Goal: Find specific page/section

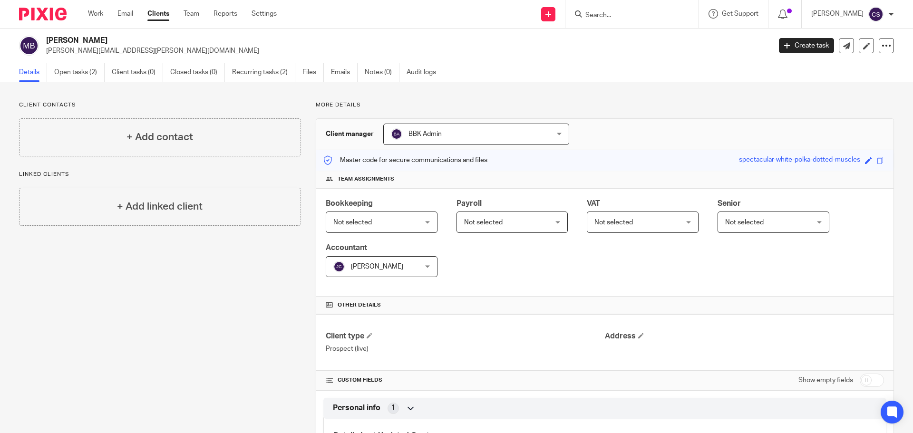
scroll to position [272, 0]
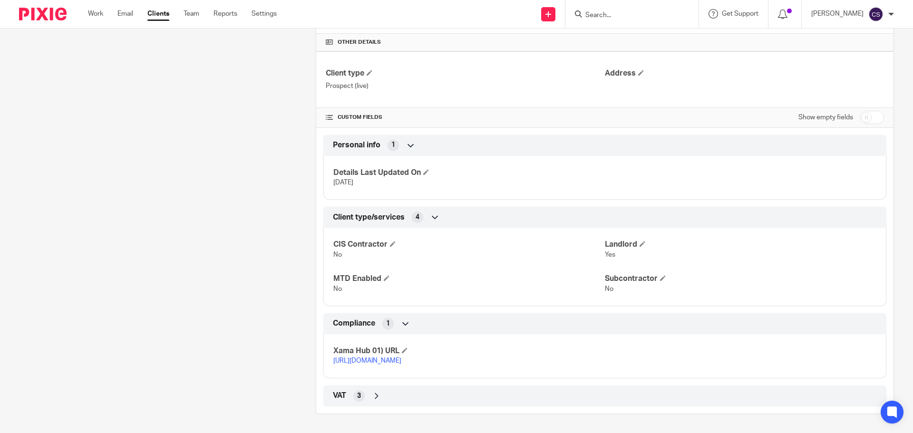
click at [606, 14] on input "Search" at bounding box center [627, 15] width 86 height 9
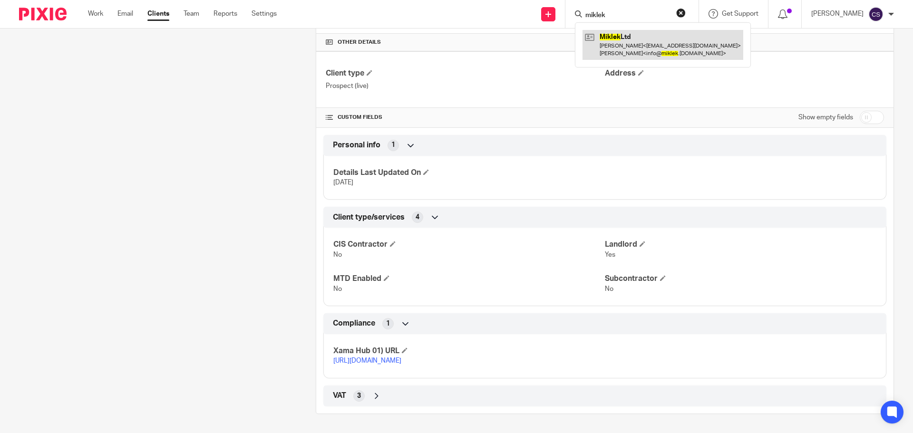
type input "miklek"
click at [619, 36] on link at bounding box center [662, 44] width 161 height 29
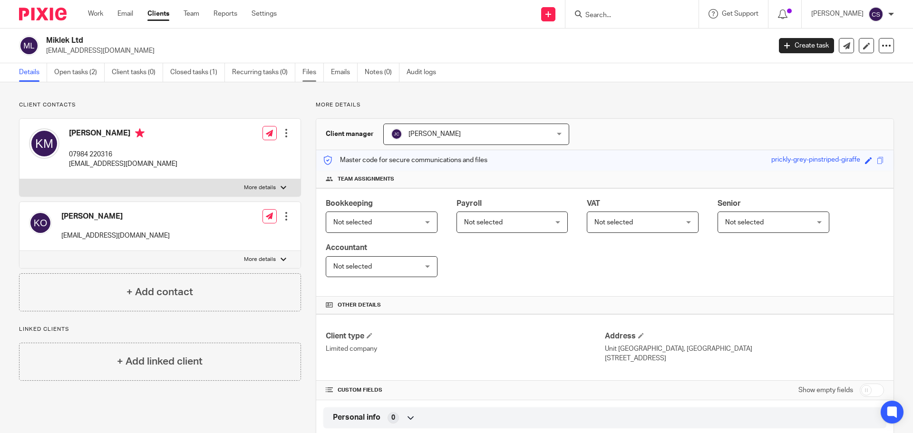
click at [312, 72] on link "Files" at bounding box center [312, 72] width 21 height 19
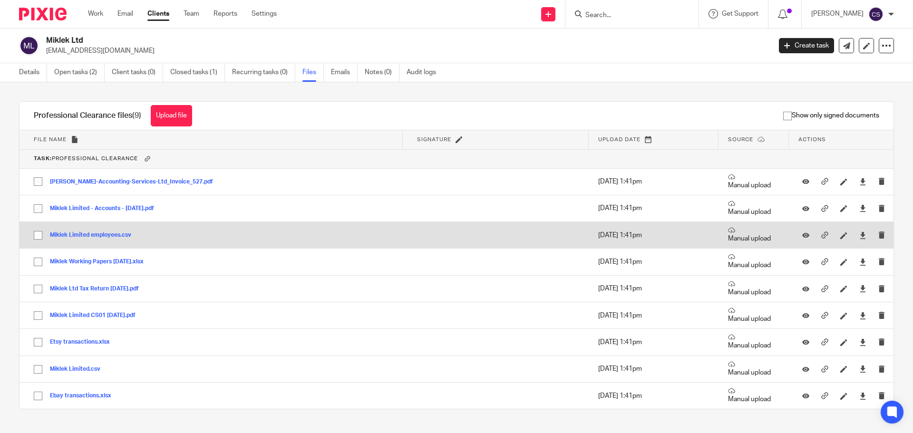
click at [113, 234] on button "Miklek Limited employees.csv" at bounding box center [94, 235] width 88 height 7
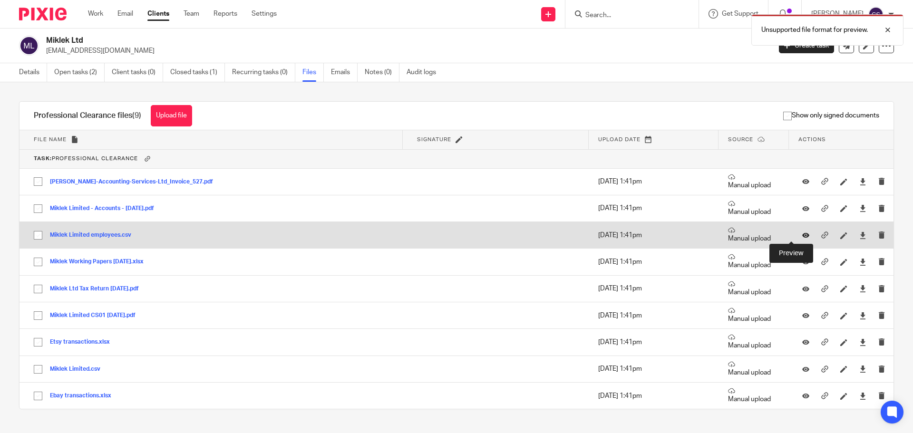
click at [802, 234] on icon at bounding box center [805, 235] width 7 height 7
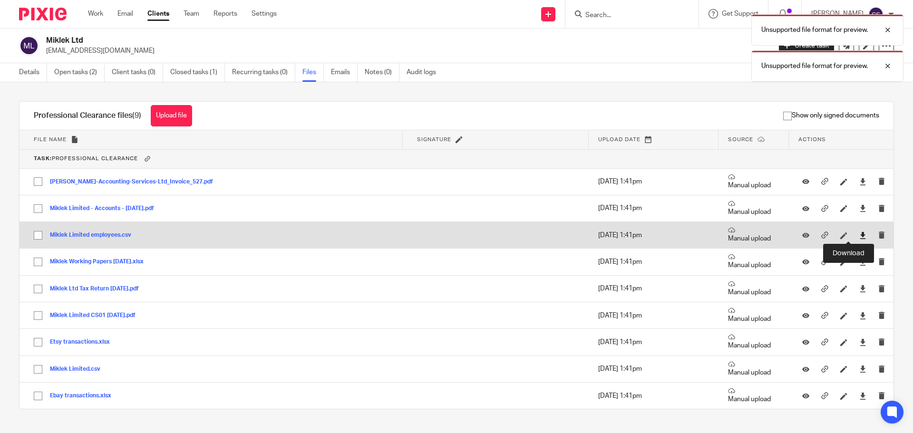
click at [859, 232] on icon at bounding box center [862, 235] width 7 height 7
